Goal: Task Accomplishment & Management: Manage account settings

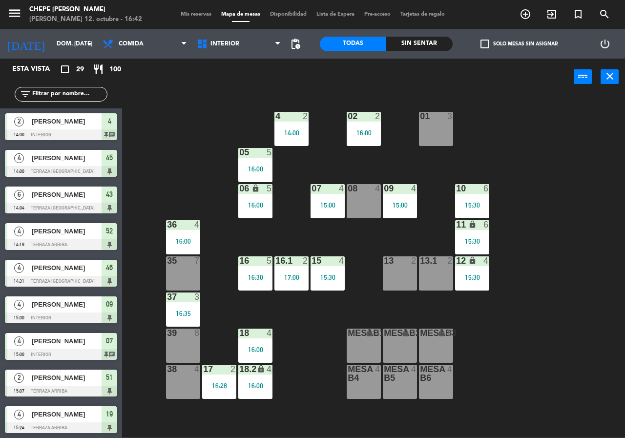
click at [288, 274] on div "17:00" at bounding box center [292, 277] width 34 height 7
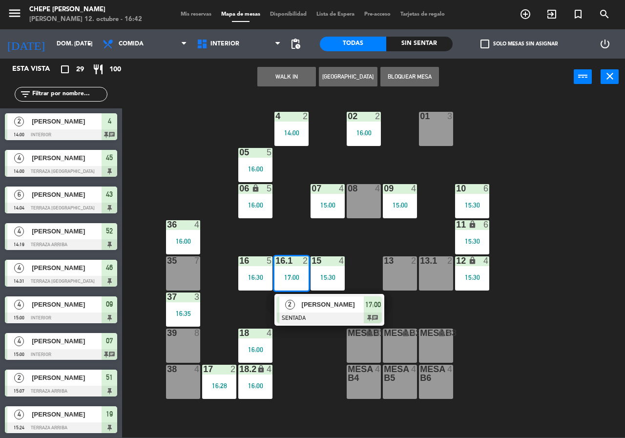
click at [443, 136] on div "01 3" at bounding box center [436, 129] width 34 height 34
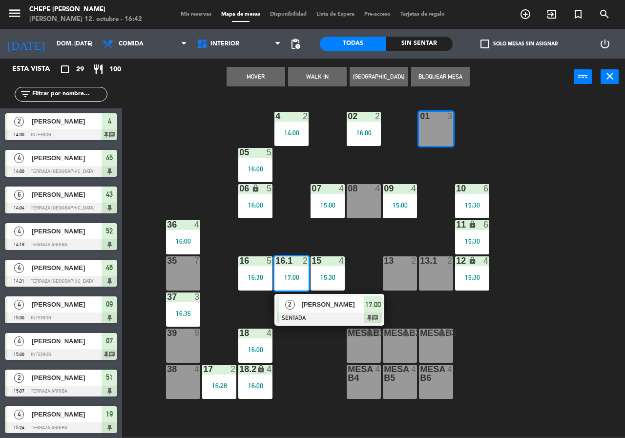
click at [242, 73] on button "Mover" at bounding box center [256, 77] width 59 height 20
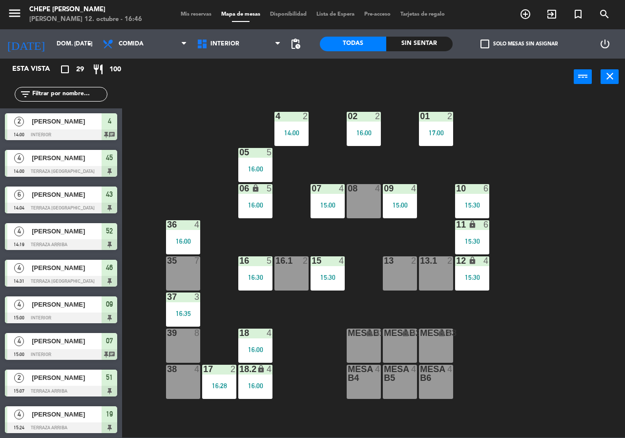
click at [255, 277] on div "16:30" at bounding box center [255, 277] width 34 height 7
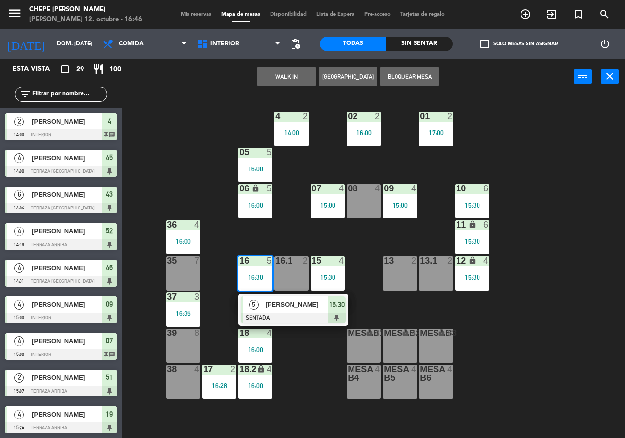
click at [300, 311] on div "[PERSON_NAME]" at bounding box center [297, 305] width 64 height 16
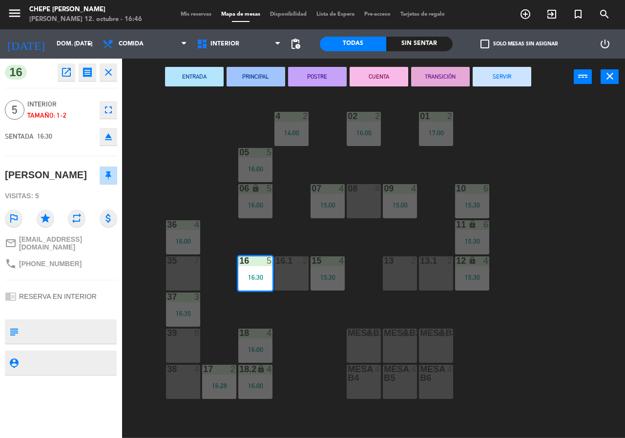
click at [59, 82] on div "16 open_in_new receipt 4:30 PM dom., [DATE] 5 personas [PERSON_NAME] Mesa 16 EX…" at bounding box center [61, 249] width 122 height 380
click at [64, 76] on icon "open_in_new" at bounding box center [67, 72] width 12 height 12
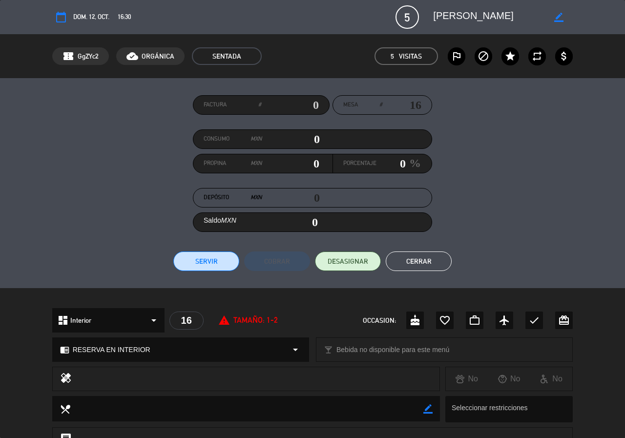
click at [417, 255] on button "Cerrar" at bounding box center [419, 262] width 66 height 20
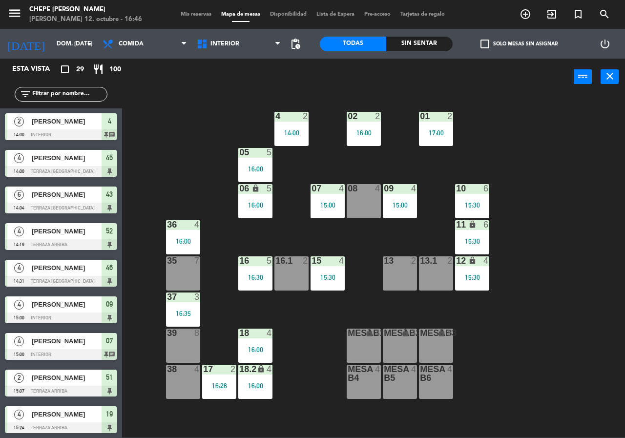
scroll to position [230, 0]
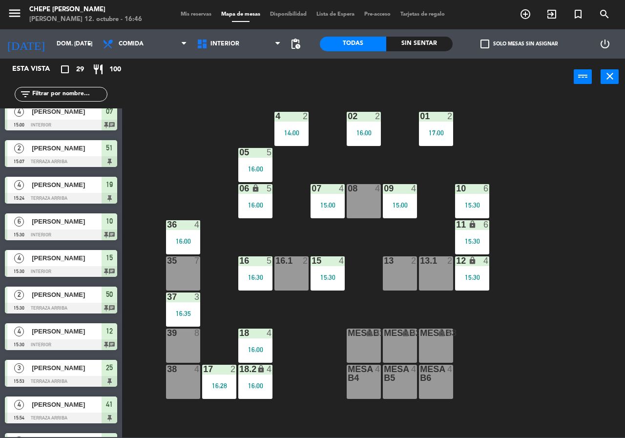
click at [256, 275] on div "16:30" at bounding box center [255, 277] width 34 height 7
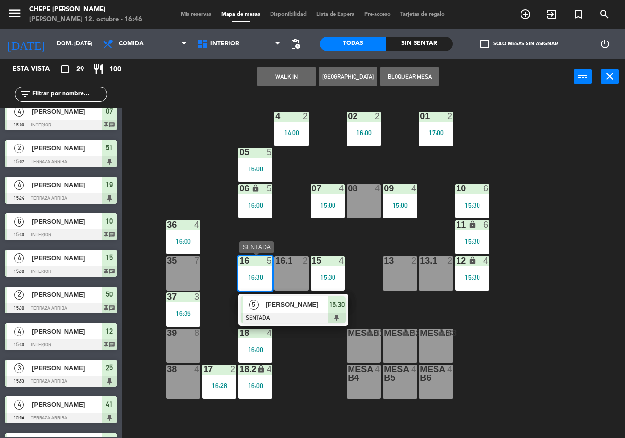
click at [308, 307] on span "[PERSON_NAME]" at bounding box center [297, 304] width 63 height 10
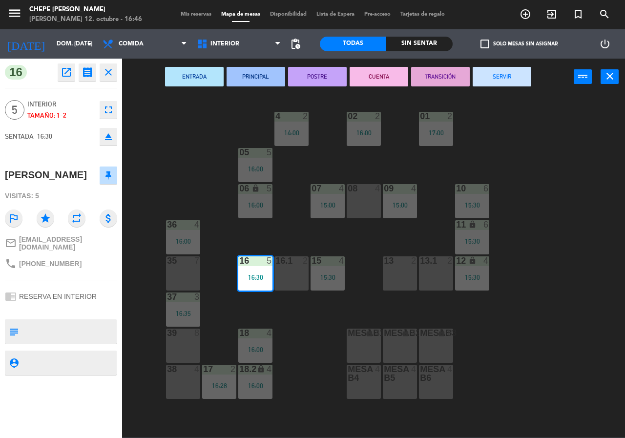
click at [504, 67] on button "SERVIR" at bounding box center [502, 77] width 59 height 20
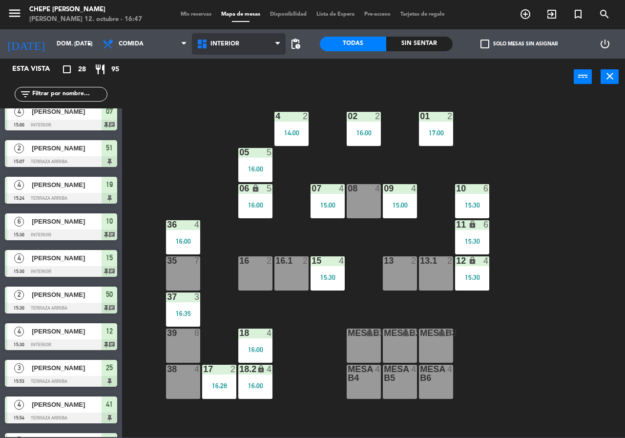
click at [226, 41] on span "Interior" at bounding box center [225, 44] width 29 height 7
click at [242, 80] on ng-component "menu Chepe [PERSON_NAME] 12. octubre - 16:47 Mis reservas Mapa de mesas Disponi…" at bounding box center [312, 219] width 625 height 438
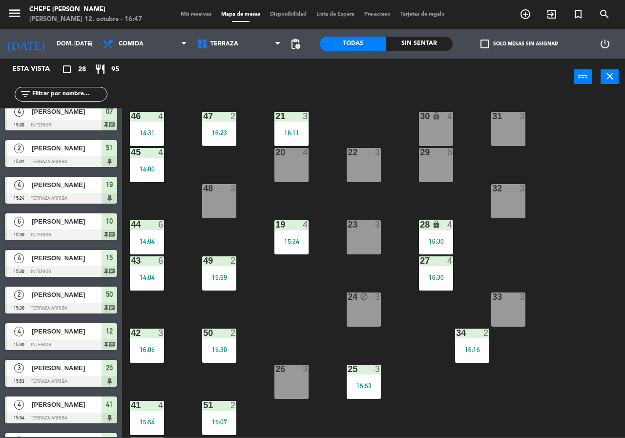
click at [222, 343] on div "50 2 15:30" at bounding box center [219, 346] width 34 height 34
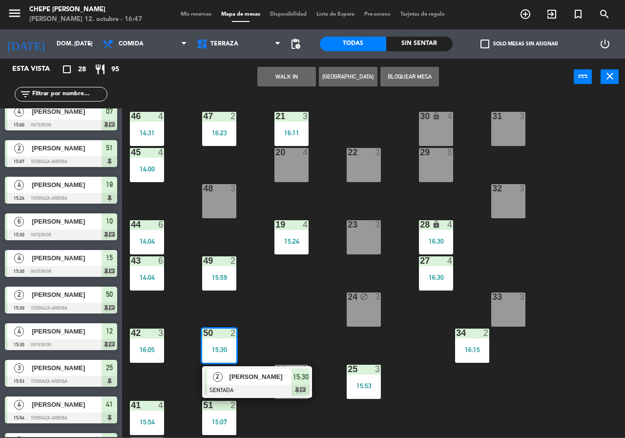
click at [259, 392] on div at bounding box center [257, 390] width 105 height 11
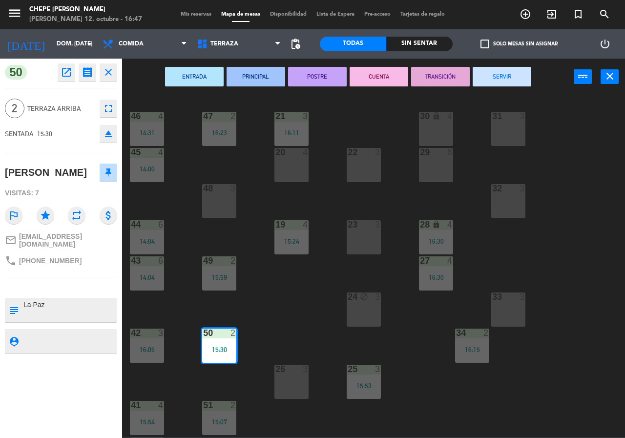
click at [514, 87] on div "ENTRADA PRINCIPAL POSTRE CUENTA TRANSICIÓN SERVIR power_input close" at bounding box center [348, 77] width 452 height 37
click at [513, 77] on button "SERVIR" at bounding box center [502, 77] width 59 height 20
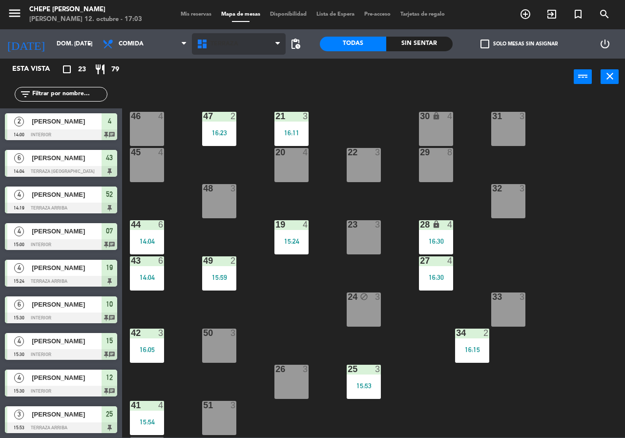
click at [213, 42] on span "Terraza" at bounding box center [225, 44] width 28 height 7
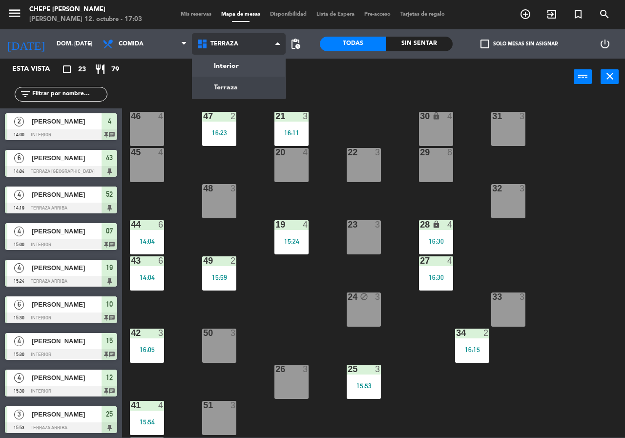
click at [239, 74] on ng-component "menu Chepe [PERSON_NAME] 12. octubre - 17:03 Mis reservas Mapa de mesas Disponi…" at bounding box center [312, 219] width 625 height 438
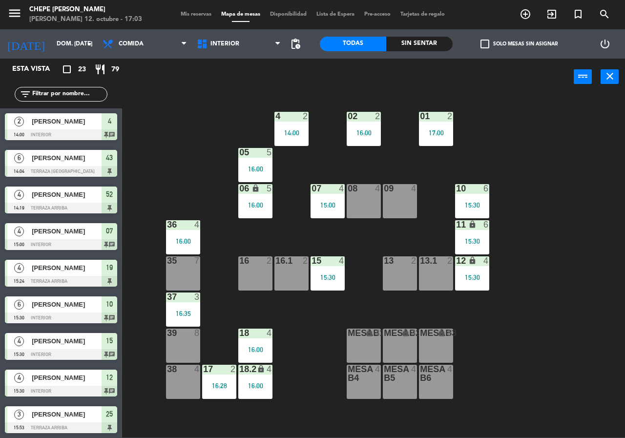
click at [332, 272] on div "15 4 15:30" at bounding box center [328, 273] width 34 height 34
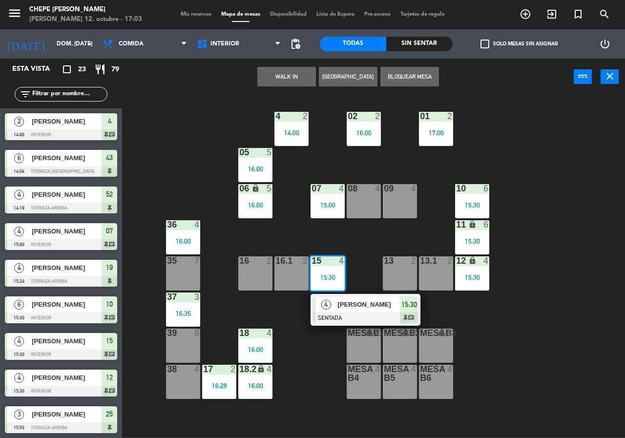
click at [370, 307] on span "[PERSON_NAME]" at bounding box center [369, 304] width 63 height 10
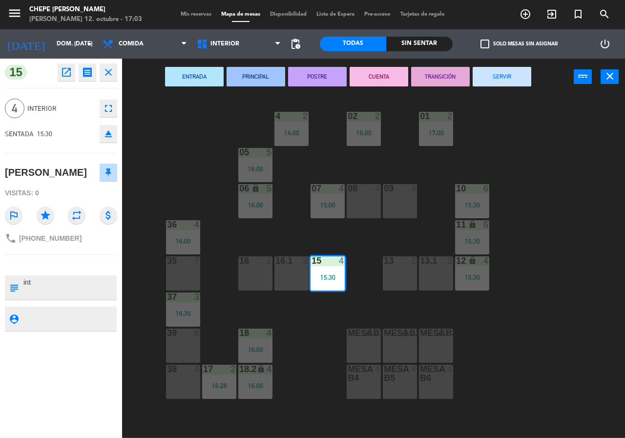
click at [512, 73] on button "SERVIR" at bounding box center [502, 77] width 59 height 20
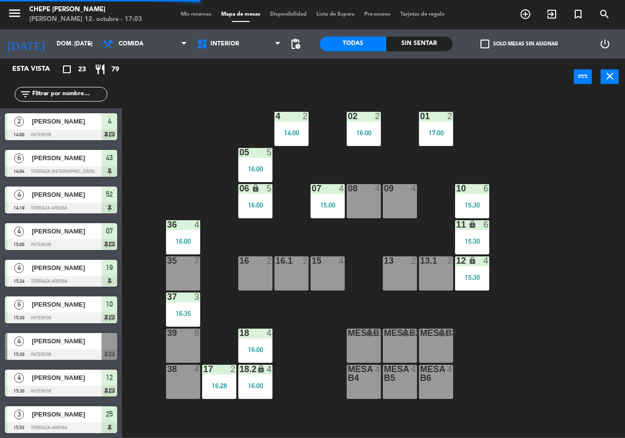
click at [420, 35] on div "Todas Sin sentar" at bounding box center [386, 43] width 133 height 29
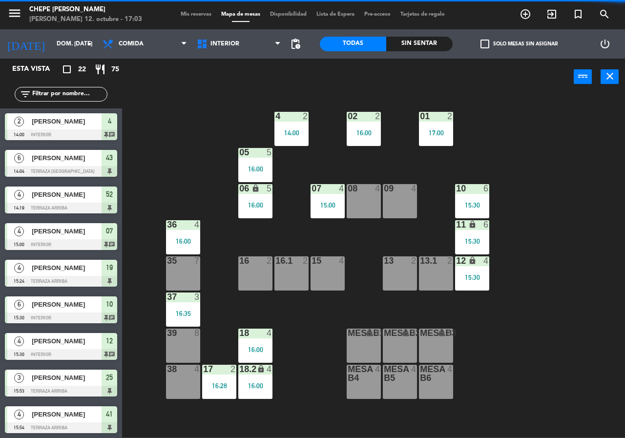
click at [414, 43] on div "Sin sentar" at bounding box center [419, 44] width 66 height 15
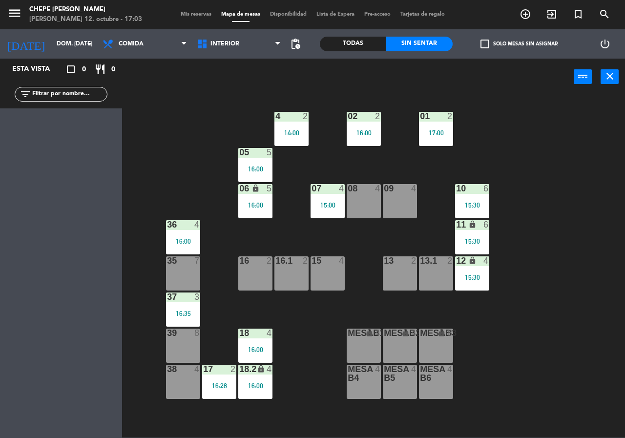
click at [362, 43] on div "Todas" at bounding box center [353, 44] width 66 height 15
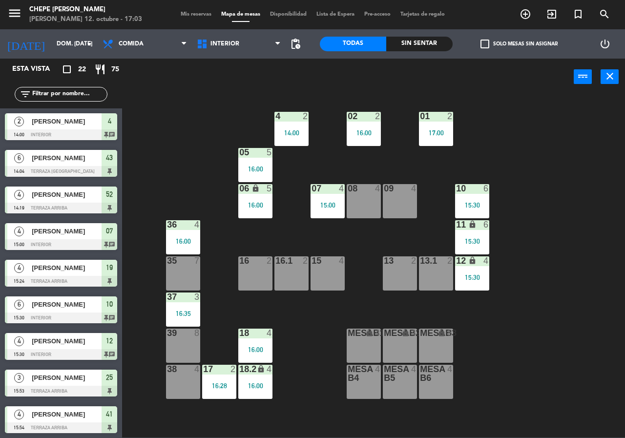
click at [194, 21] on div "menu Chepe [PERSON_NAME] 12. octubre - 17:03 Mis reservas Mapa de mesas Disponi…" at bounding box center [312, 14] width 625 height 29
click at [192, 14] on span "Mis reservas" at bounding box center [196, 14] width 41 height 5
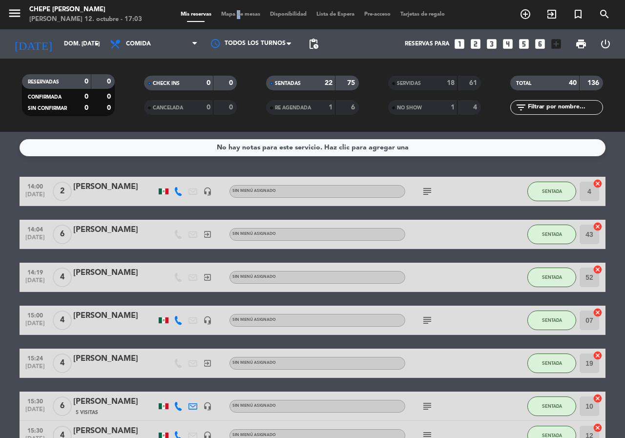
click at [234, 15] on div "Mis reservas Mapa de mesas Disponibilidad Lista de Espera Pre-acceso Tarjetas d…" at bounding box center [313, 14] width 274 height 9
click at [244, 18] on div "Mis reservas Mapa de mesas Disponibilidad Lista de Espera Pre-acceso Tarjetas d…" at bounding box center [313, 14] width 274 height 9
click at [245, 17] on span "Mapa de mesas" at bounding box center [240, 14] width 49 height 5
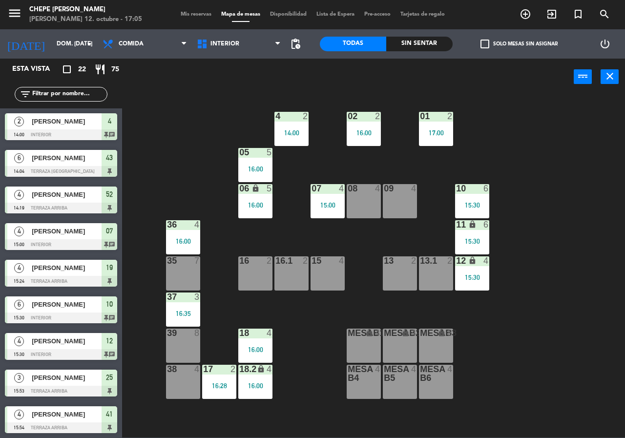
drag, startPoint x: 550, startPoint y: 286, endPoint x: 546, endPoint y: 284, distance: 5.0
click at [547, 285] on div "02 2 16:00 4 2 14:00 01 2 17:00 05 5 16:00 06 lock 5 16:00 07 4 15:00 09 4 10 6…" at bounding box center [376, 266] width 497 height 343
click at [235, 45] on span "Interior" at bounding box center [225, 44] width 29 height 7
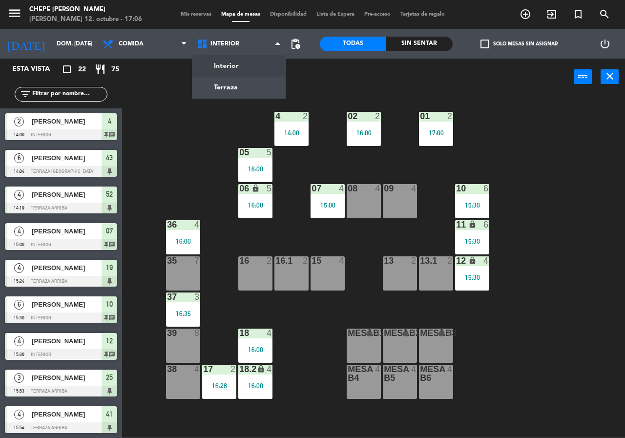
drag, startPoint x: 501, startPoint y: 92, endPoint x: 470, endPoint y: 67, distance: 39.6
click at [503, 91] on div "power_input close" at bounding box center [348, 77] width 452 height 37
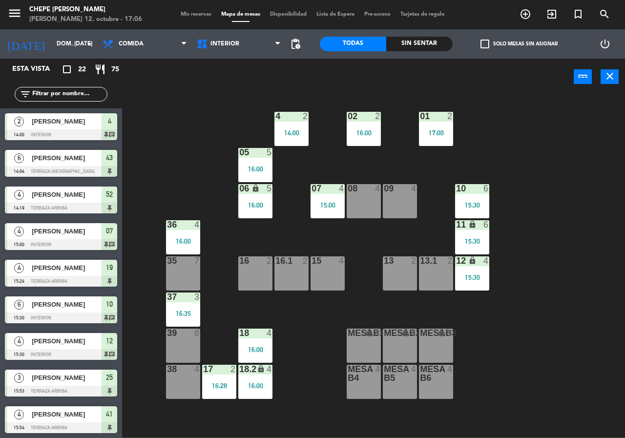
click at [359, 46] on div "Todas" at bounding box center [353, 44] width 66 height 15
click at [601, 17] on icon "search" at bounding box center [605, 14] width 12 height 12
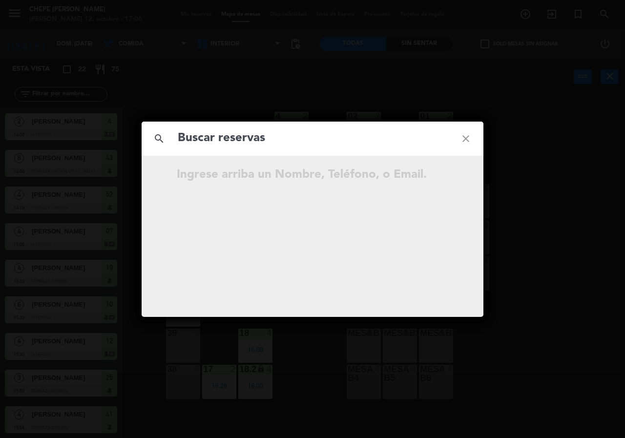
click at [222, 139] on input "text" at bounding box center [313, 138] width 272 height 20
type input "mar"
click at [473, 139] on icon "close" at bounding box center [465, 138] width 35 height 35
click at [428, 78] on div "search close Ingrese arriba un Nombre, Teléfono, o Email." at bounding box center [312, 219] width 625 height 438
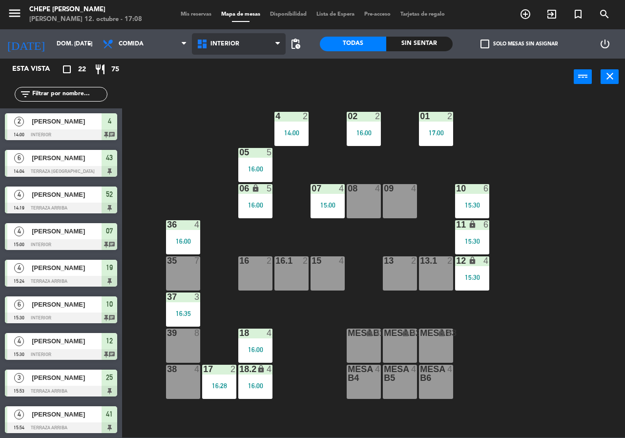
click at [224, 47] on span "Interior" at bounding box center [225, 44] width 29 height 7
click at [231, 88] on ng-component "menu Chepe [PERSON_NAME] 12. octubre - 17:08 Mis reservas Mapa de mesas Disponi…" at bounding box center [312, 219] width 625 height 438
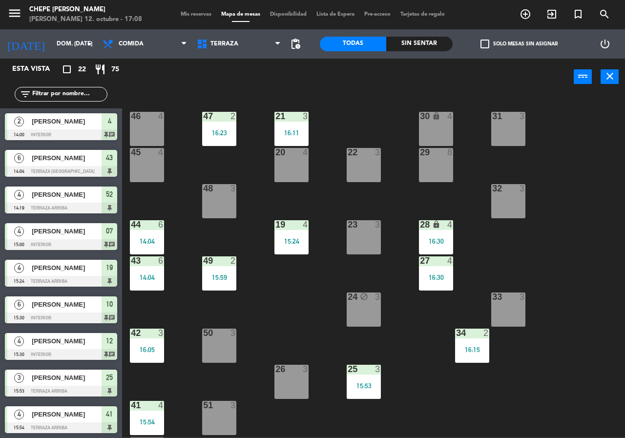
click at [161, 158] on div "45 4" at bounding box center [147, 165] width 34 height 34
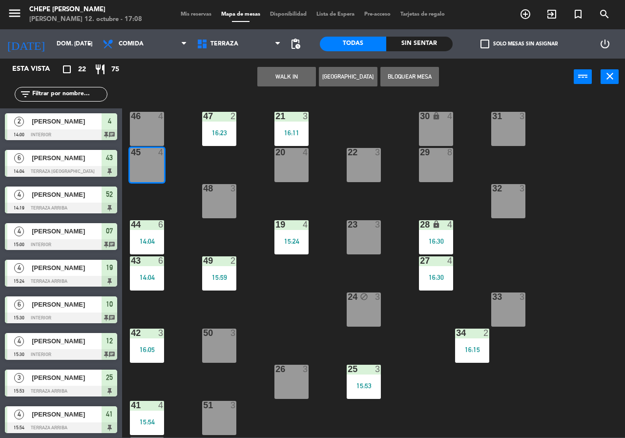
click at [171, 99] on div "21 3 16:11 30 lock 4 46 4 47 2 16:23 31 3 20 4 22 3 29 8 45 4 32 3 48 3 19 4 15…" at bounding box center [376, 266] width 497 height 343
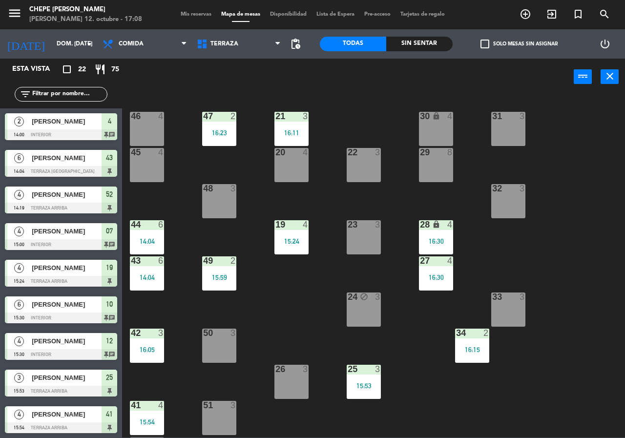
click at [211, 21] on div "menu Chepe [PERSON_NAME] 12. octubre - 17:08 Mis reservas Mapa de mesas Disponi…" at bounding box center [312, 14] width 625 height 29
click at [202, 20] on div "menu Chepe [PERSON_NAME] 12. octubre - 17:08 Mis reservas Mapa de mesas Disponi…" at bounding box center [312, 14] width 625 height 29
click at [201, 16] on span "Mis reservas" at bounding box center [196, 14] width 41 height 5
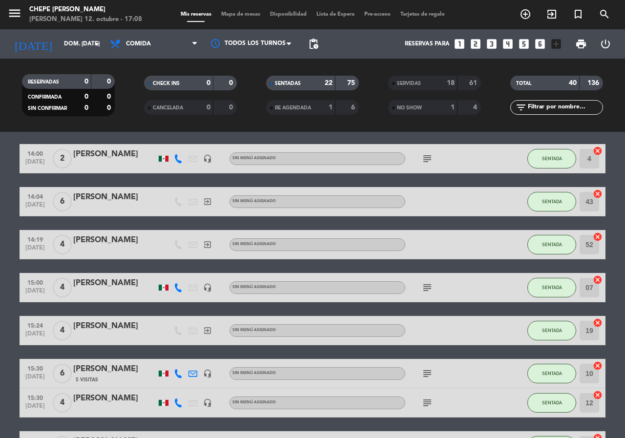
scroll to position [49, 0]
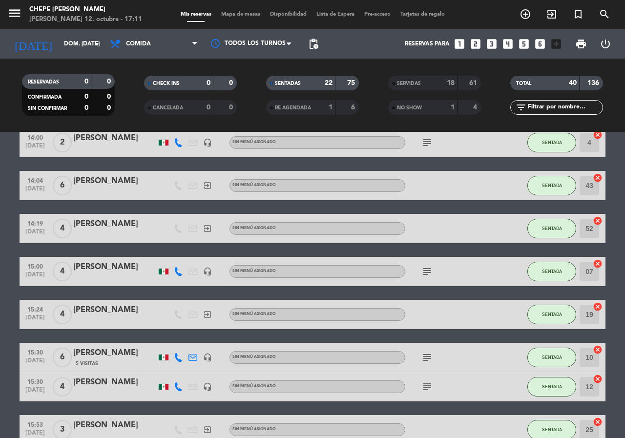
click at [243, 9] on div "menu Chepe [PERSON_NAME] 12. octubre - 17:11 Mis reservas Mapa de mesas Disponi…" at bounding box center [312, 14] width 625 height 29
click at [230, 12] on span "Mapa de mesas" at bounding box center [240, 14] width 49 height 5
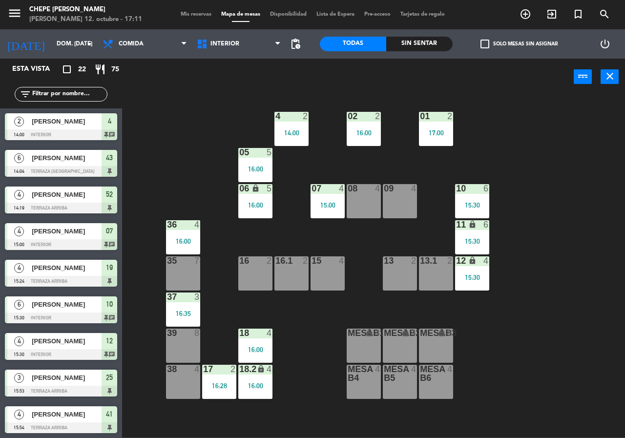
click at [396, 287] on div "13 2" at bounding box center [400, 273] width 34 height 34
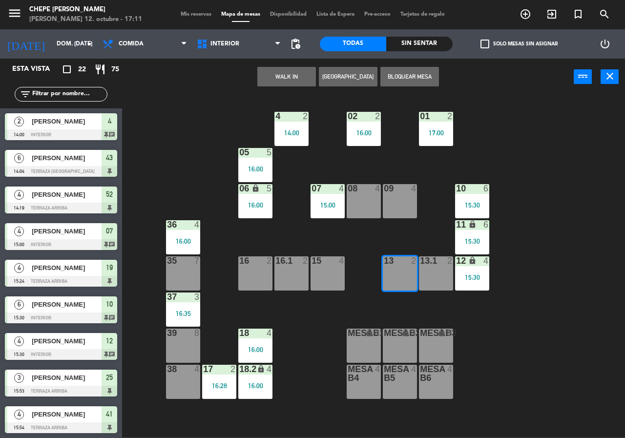
click at [457, 268] on div "12 lock 4 15:30" at bounding box center [472, 273] width 34 height 34
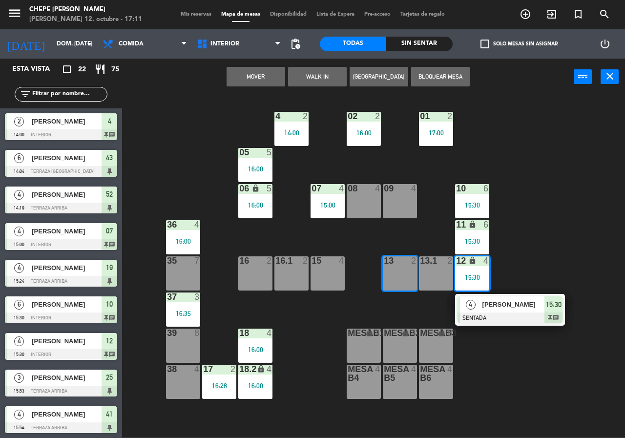
click at [357, 278] on div "02 2 16:00 4 2 14:00 01 2 17:00 05 5 16:00 06 lock 5 16:00 07 4 15:00 09 4 10 6…" at bounding box center [376, 266] width 497 height 343
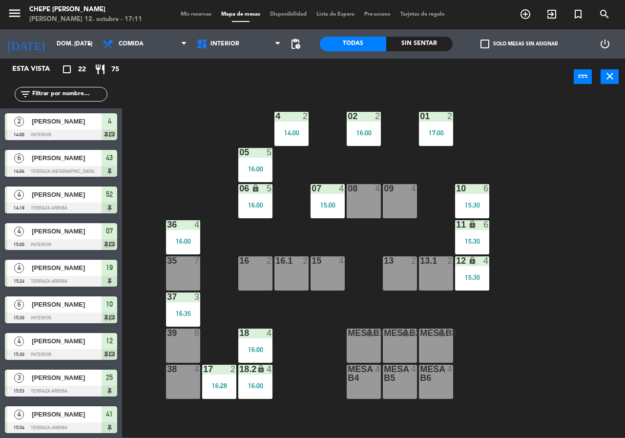
click at [436, 266] on div "13.1 2" at bounding box center [436, 261] width 34 height 10
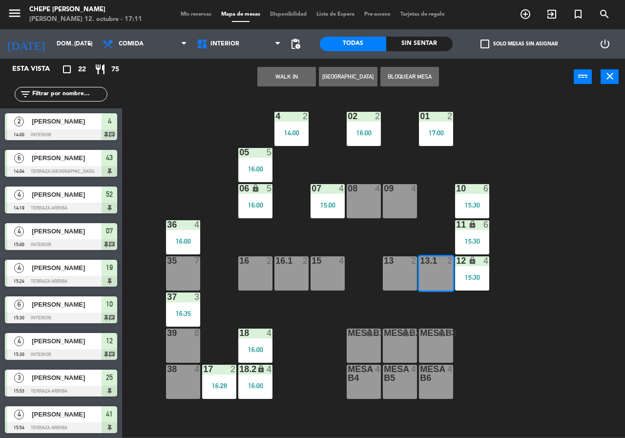
click at [396, 276] on div "13 2" at bounding box center [400, 273] width 34 height 34
click at [291, 80] on button "WALK IN" at bounding box center [286, 77] width 59 height 20
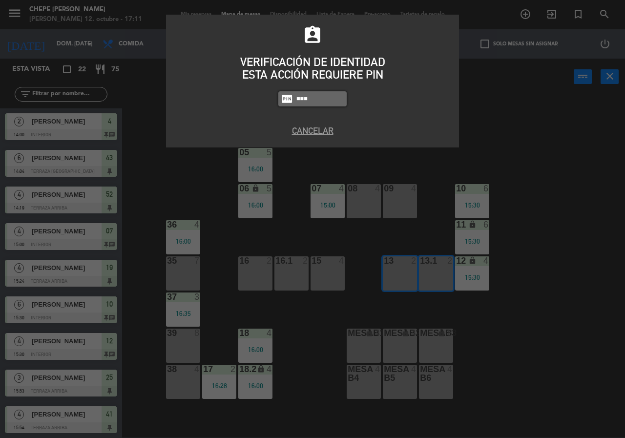
type input "1843"
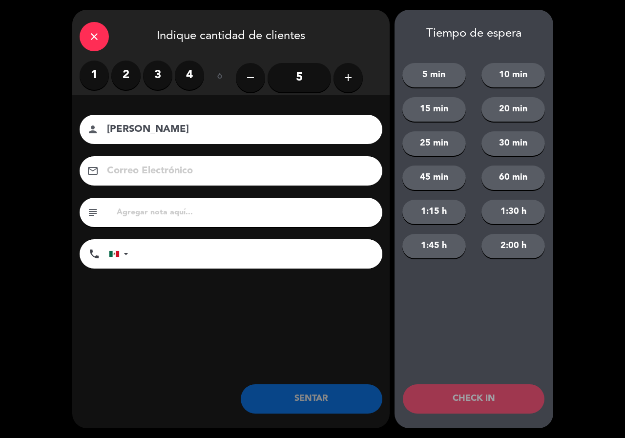
type input "[PERSON_NAME]"
click at [187, 87] on label "4" at bounding box center [189, 75] width 29 height 29
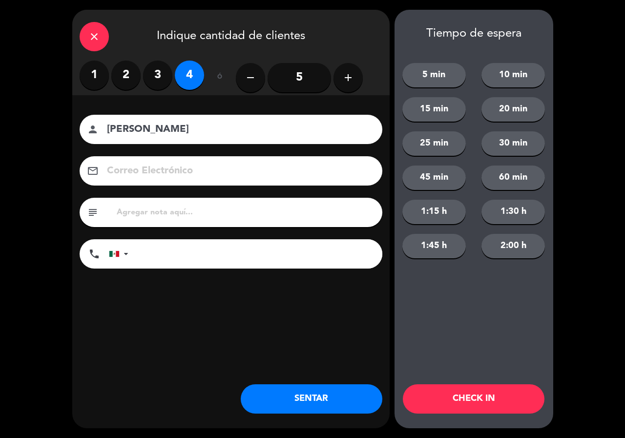
click at [318, 405] on button "SENTAR" at bounding box center [312, 398] width 142 height 29
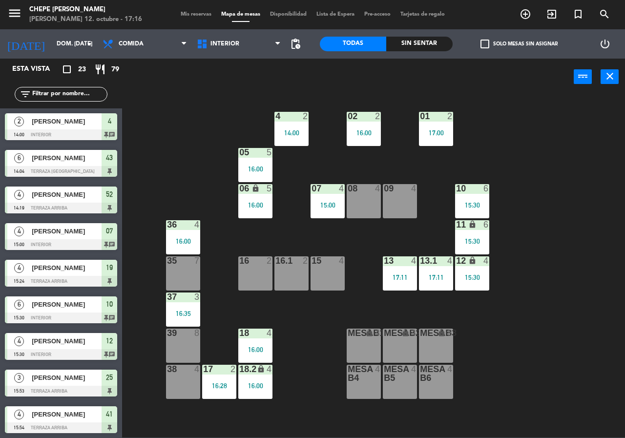
click at [181, 4] on div "menu Chepe [PERSON_NAME] 12. octubre - 17:16 Mis reservas Mapa de mesas Disponi…" at bounding box center [312, 14] width 625 height 29
click at [184, 11] on div "Mis reservas Mapa de mesas Disponibilidad Lista de Espera Pre-acceso Tarjetas d…" at bounding box center [313, 14] width 274 height 9
click at [188, 13] on span "Mis reservas" at bounding box center [196, 14] width 41 height 5
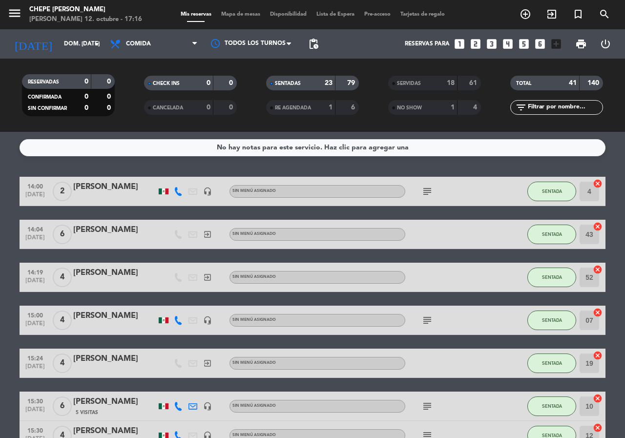
click at [426, 89] on div "SERVIDAS 18 61" at bounding box center [434, 83] width 93 height 15
click at [304, 82] on div "SENTADAS" at bounding box center [291, 83] width 45 height 11
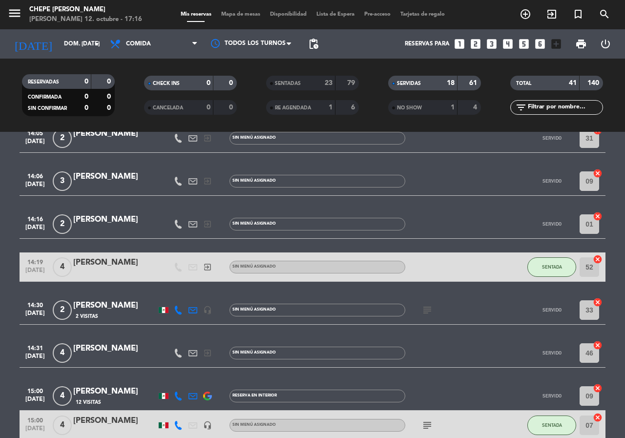
scroll to position [293, 0]
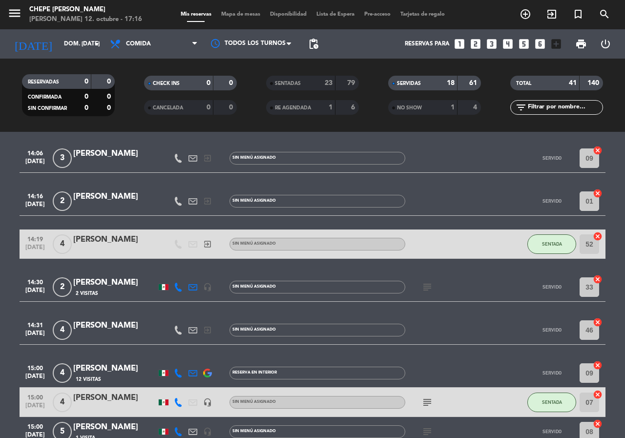
click at [85, 323] on div "[PERSON_NAME]" at bounding box center [114, 326] width 83 height 13
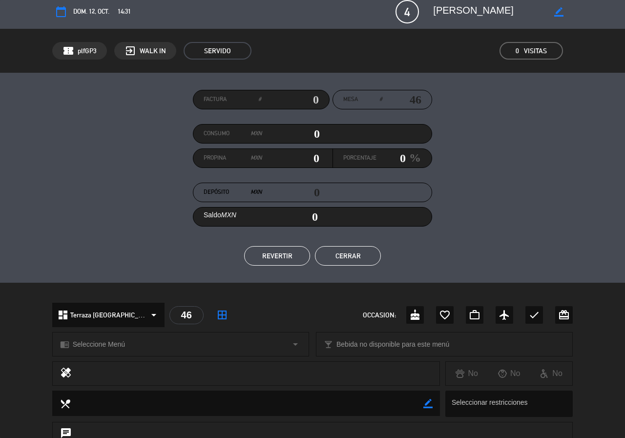
scroll to position [0, 0]
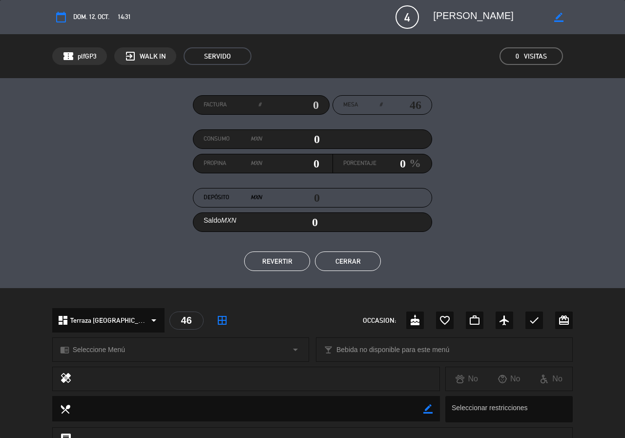
click at [356, 267] on button "Cerrar" at bounding box center [348, 262] width 66 height 20
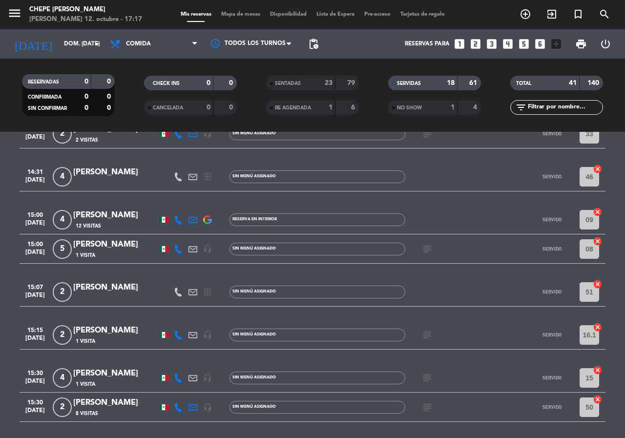
scroll to position [342, 0]
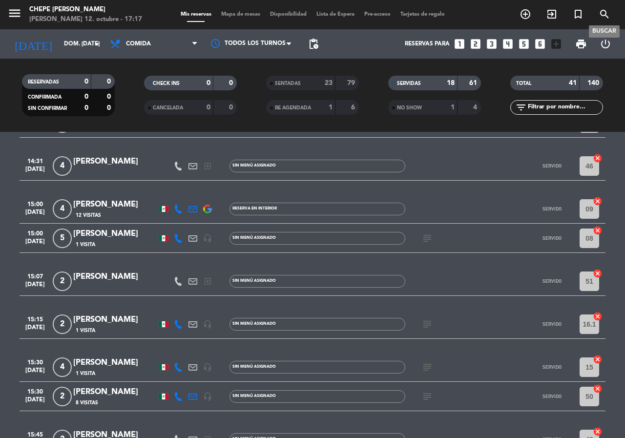
click at [606, 17] on icon "search" at bounding box center [605, 14] width 12 height 12
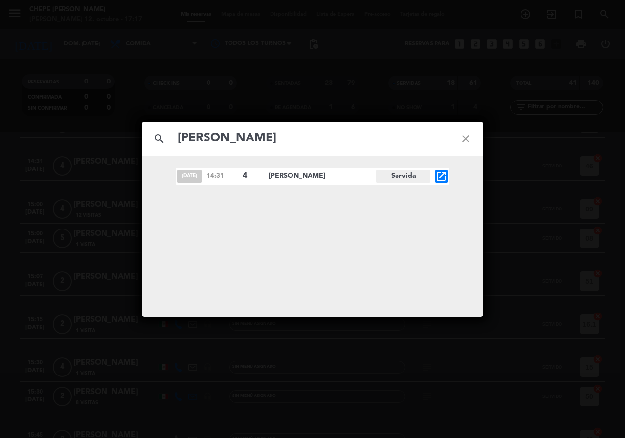
type input "[PERSON_NAME]"
click at [294, 174] on span "[PERSON_NAME]" at bounding box center [323, 176] width 108 height 11
click at [397, 178] on span "Servida" at bounding box center [404, 176] width 54 height 13
click at [274, 176] on span "[PERSON_NAME]" at bounding box center [323, 176] width 108 height 11
click at [434, 176] on div "[DATE] 14:31 4 [PERSON_NAME] Servida open_in_new" at bounding box center [313, 176] width 274 height 17
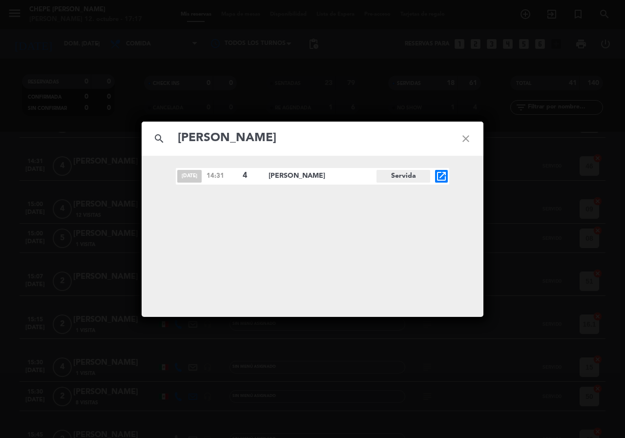
click at [442, 177] on icon "open_in_new" at bounding box center [442, 177] width 12 height 12
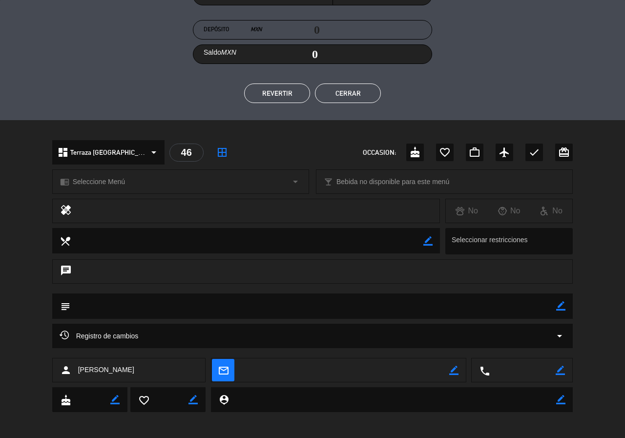
scroll to position [171, 0]
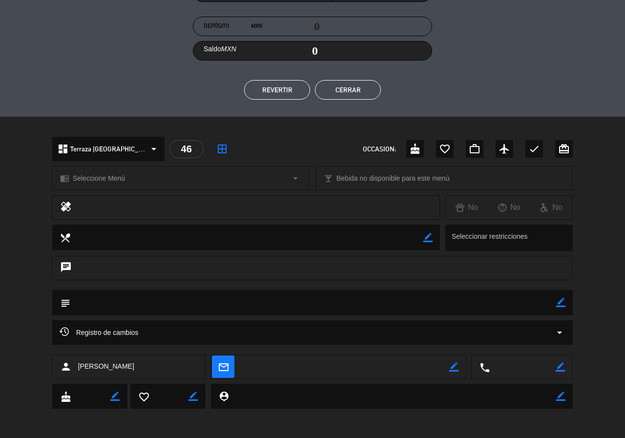
click at [546, 335] on div "Registro de cambios arrow_drop_down" at bounding box center [313, 333] width 507 height 12
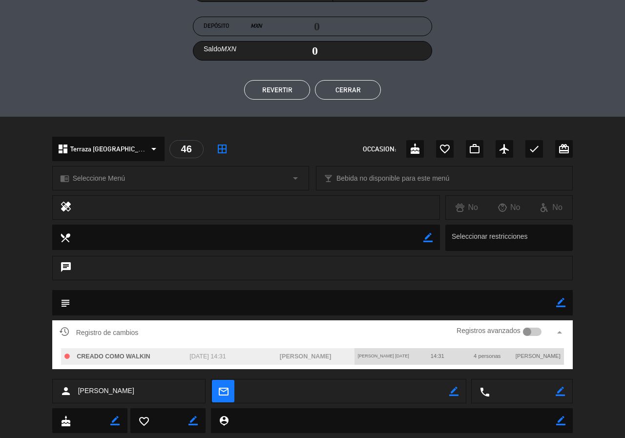
click at [534, 332] on div at bounding box center [532, 332] width 19 height 9
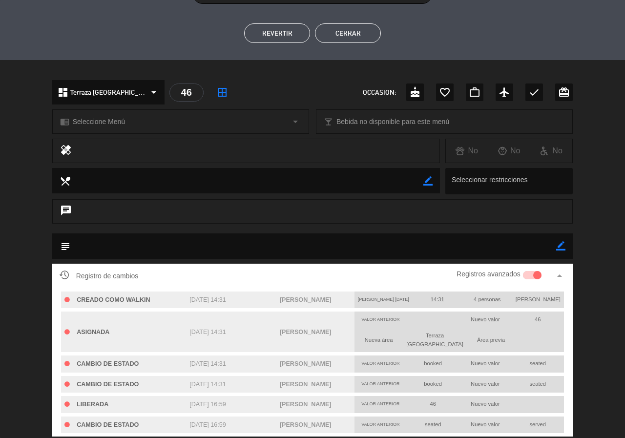
scroll to position [244, 0]
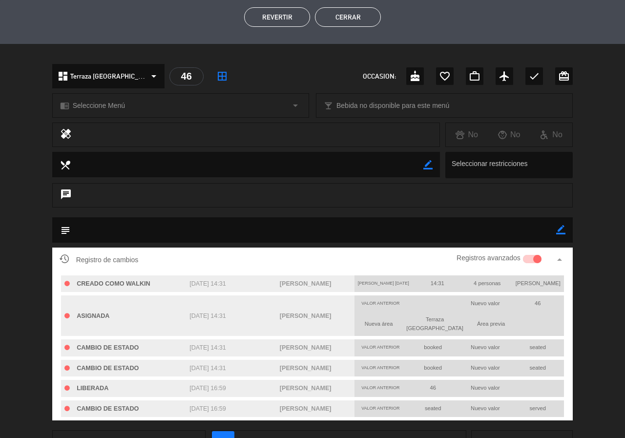
click at [365, 21] on button "Cerrar" at bounding box center [348, 17] width 66 height 20
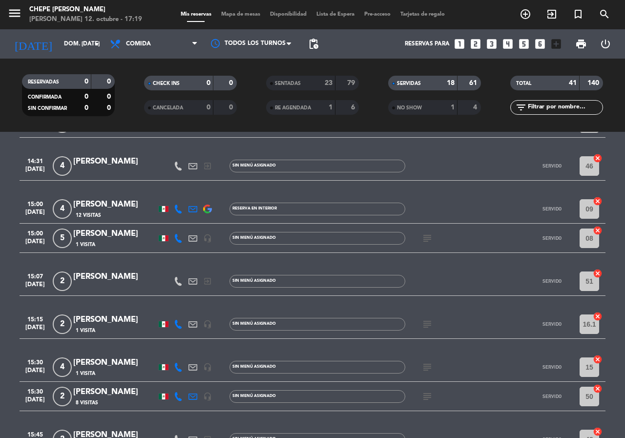
scroll to position [171, 0]
click at [254, 14] on span "Mapa de mesas" at bounding box center [240, 14] width 49 height 5
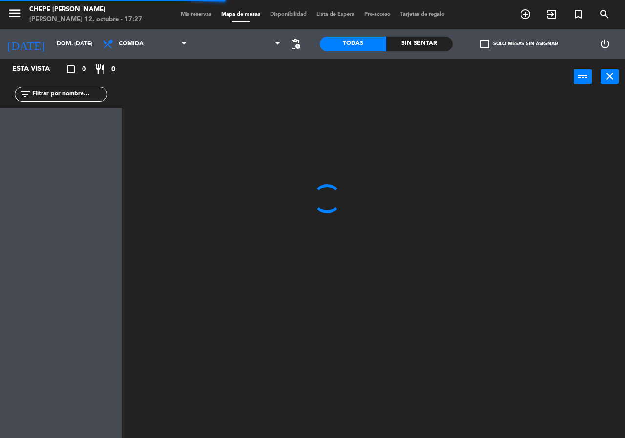
click at [79, 95] on input "text" at bounding box center [69, 94] width 76 height 11
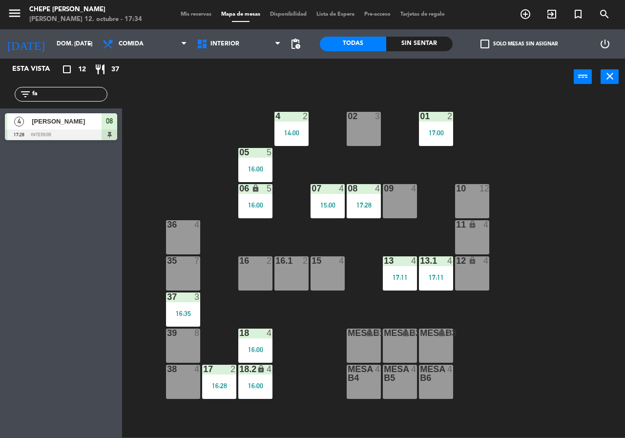
click at [75, 91] on input "fa" at bounding box center [69, 94] width 76 height 11
click at [74, 92] on input "fa" at bounding box center [69, 94] width 76 height 11
type input "f"
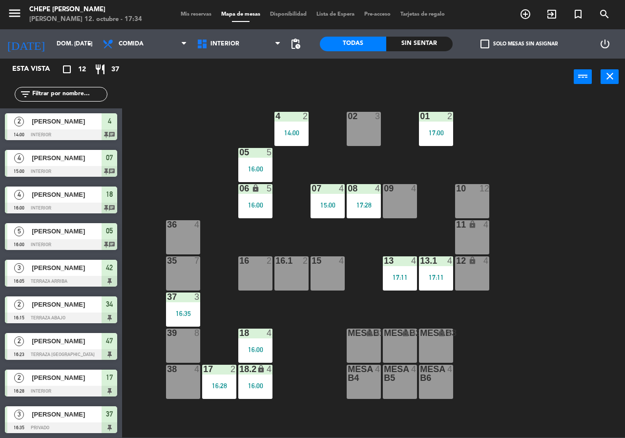
drag, startPoint x: 175, startPoint y: 123, endPoint x: 165, endPoint y: 119, distance: 11.2
click at [165, 119] on div "02 3 4 2 14:00 01 2 17:00 05 5 16:00 06 lock 5 16:00 07 4 15:00 09 4 10 12 08 4…" at bounding box center [376, 266] width 497 height 343
click at [249, 341] on div "18 4 16:00" at bounding box center [255, 346] width 34 height 34
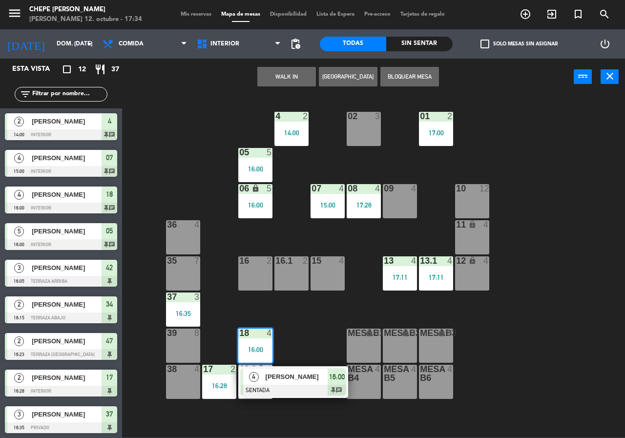
click at [296, 373] on span "[PERSON_NAME]" at bounding box center [297, 377] width 63 height 10
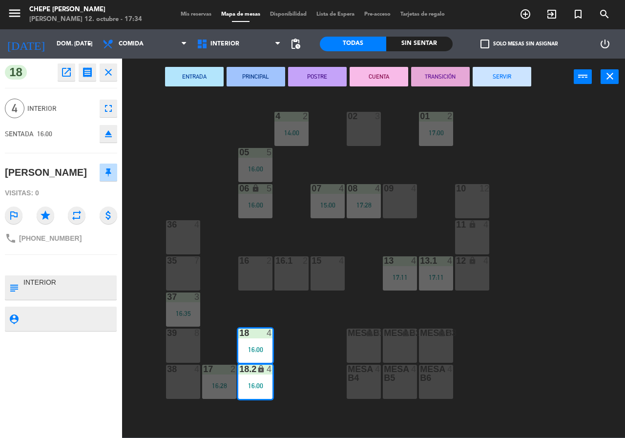
click at [492, 83] on button "SERVIR" at bounding box center [502, 77] width 59 height 20
